Goal: Check status: Check status

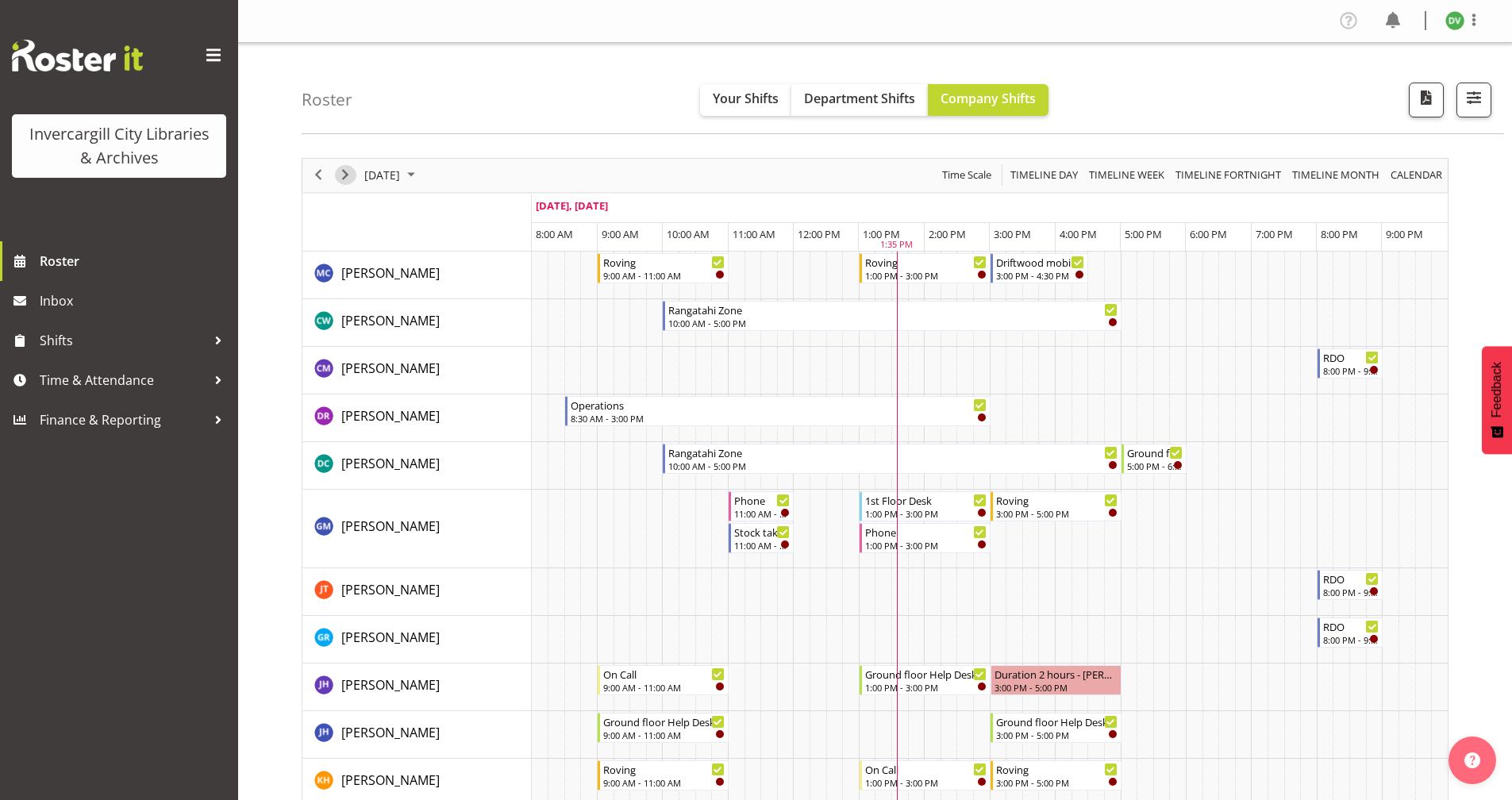
click at [344, 175] on span "Next" at bounding box center [345, 174] width 19 height 20
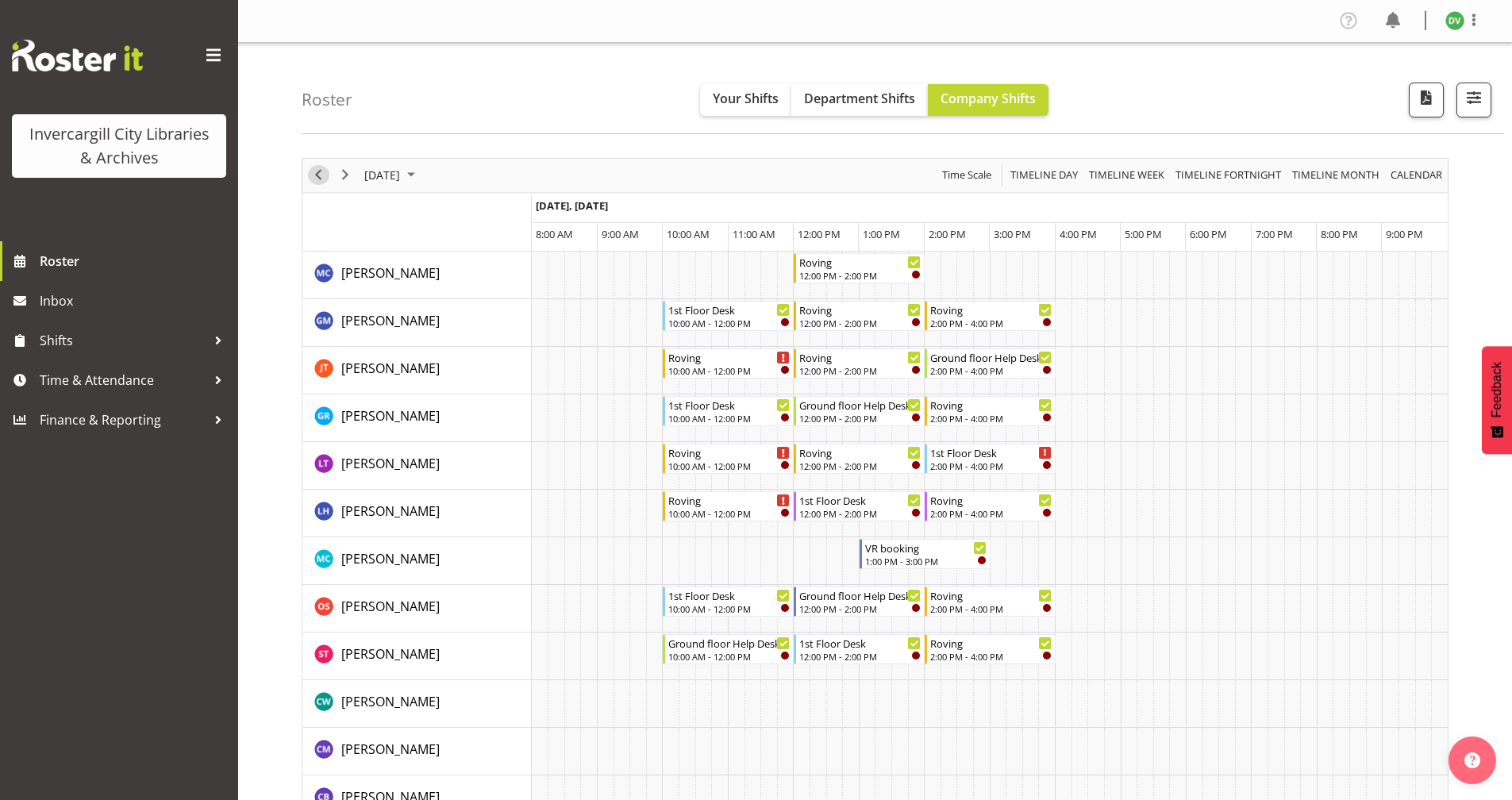
click at [315, 174] on span "Previous" at bounding box center [318, 174] width 19 height 20
